Goal: Task Accomplishment & Management: Manage account settings

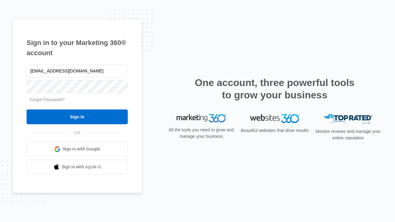
type input "dankie614@gmail.com"
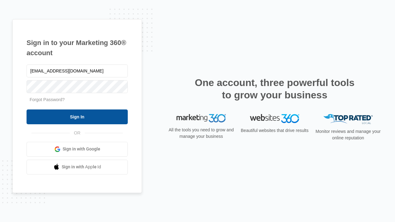
click at [77, 117] on input "Sign In" at bounding box center [77, 116] width 101 height 15
